Goal: Check status: Check status

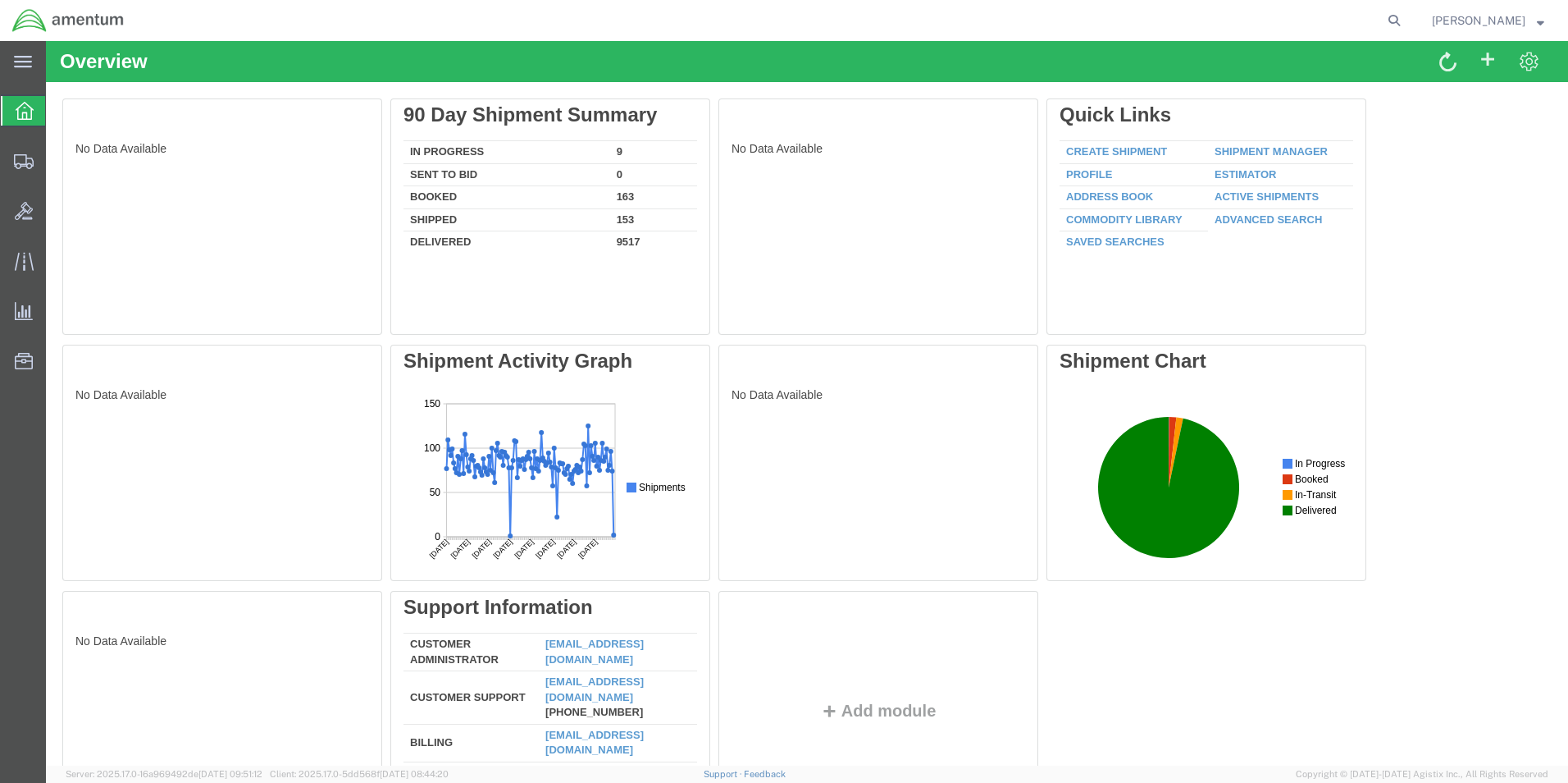
click at [1366, 12] on agx-global-search at bounding box center [1145, 20] width 525 height 41
click at [1405, 21] on icon at bounding box center [1394, 20] width 23 height 23
click at [1152, 18] on input "search" at bounding box center [1133, 20] width 499 height 39
type input "392248134537"
click at [1405, 20] on icon at bounding box center [1394, 20] width 23 height 23
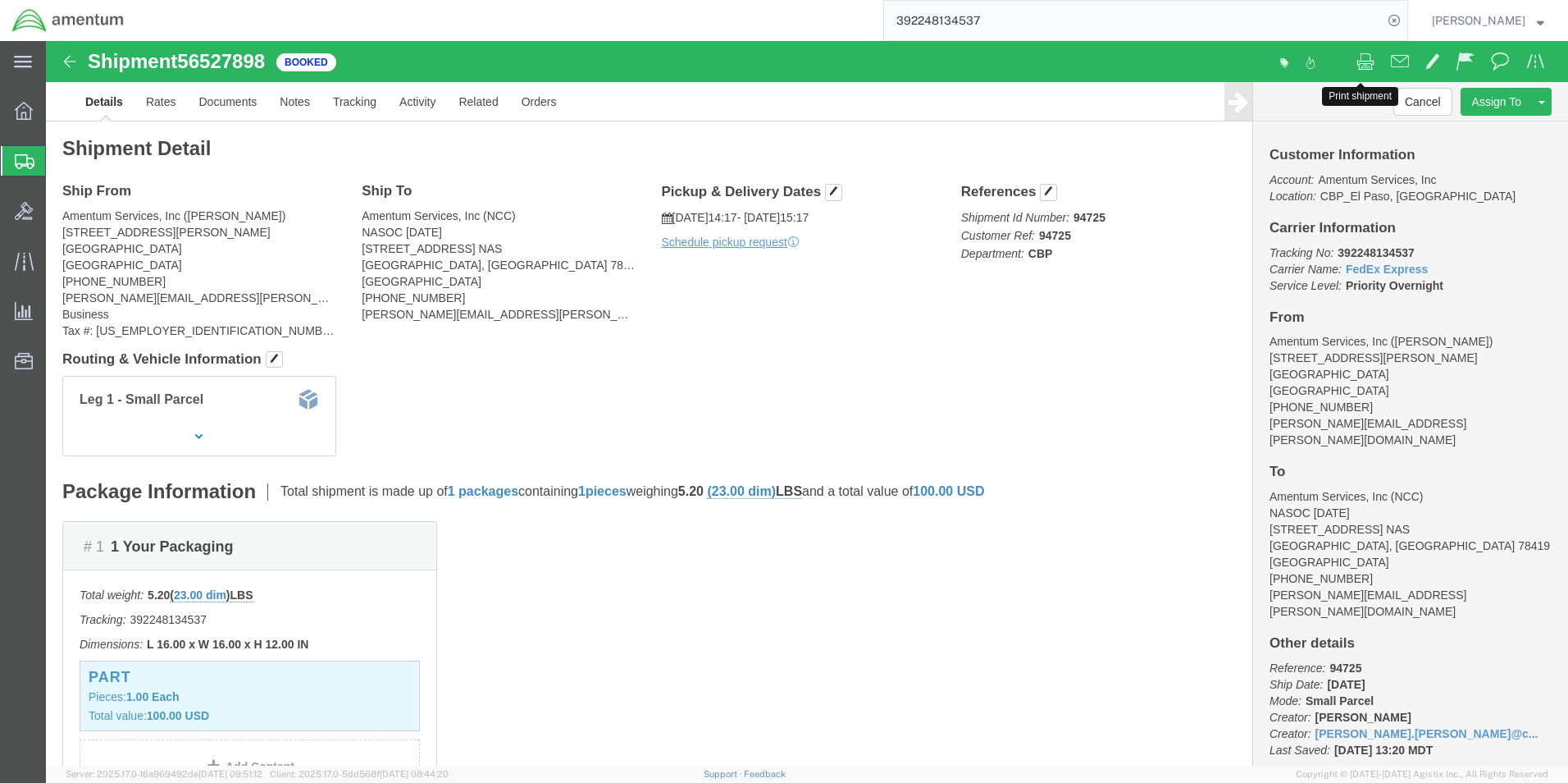
click span
click link "Documents"
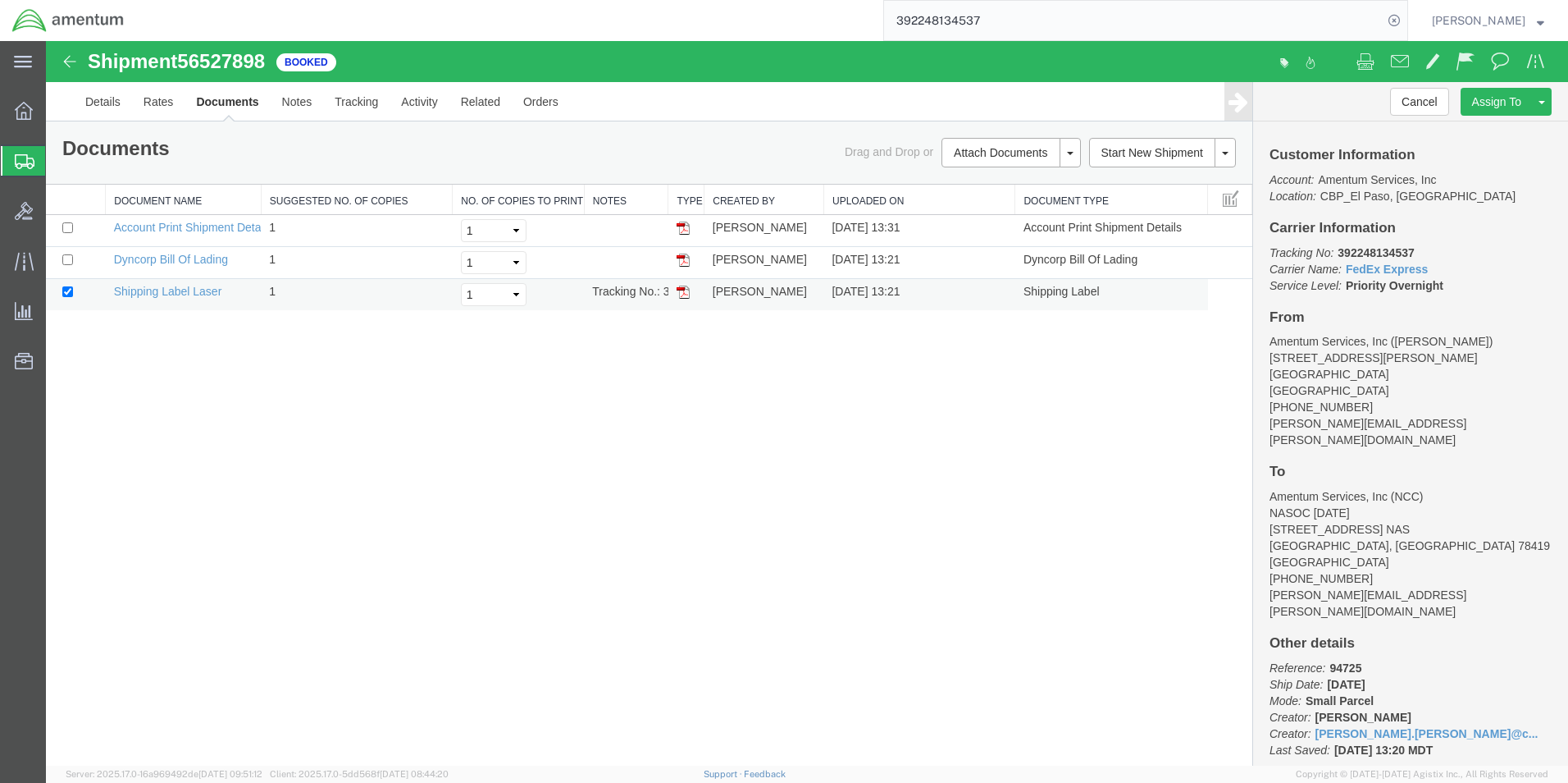
click at [681, 294] on img at bounding box center [683, 292] width 13 height 13
